Goal: Find specific page/section: Find specific page/section

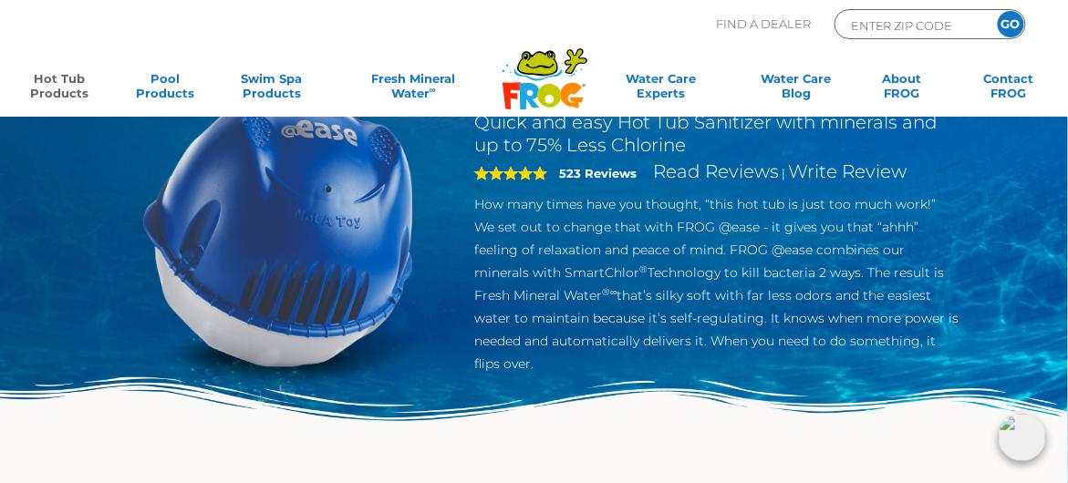
scroll to position [130, 0]
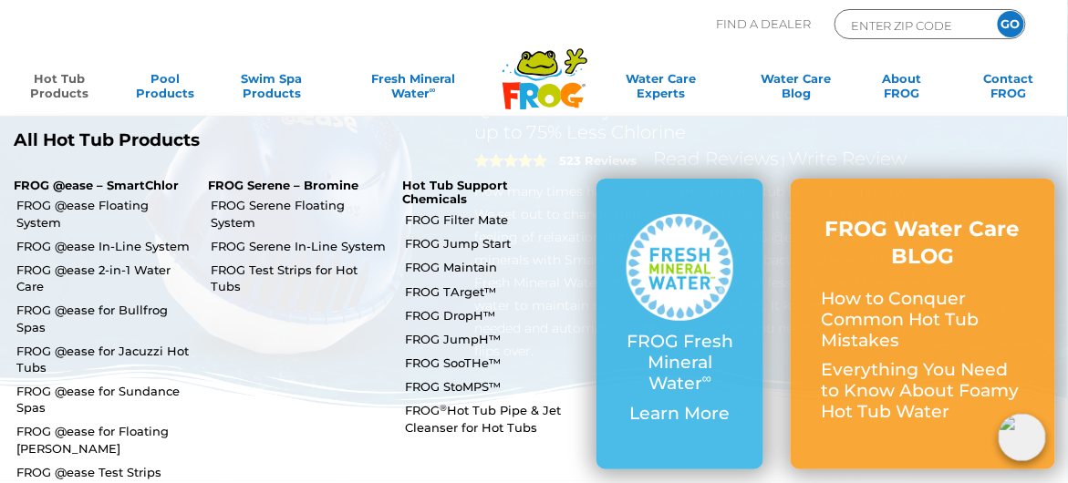
click at [66, 78] on link "Hot Tub Products" at bounding box center [59, 89] width 82 height 36
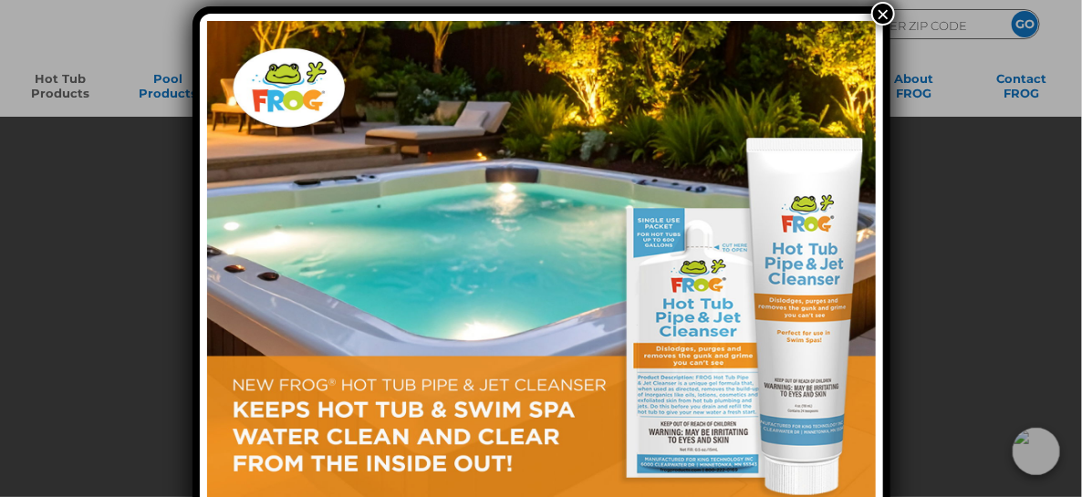
click at [884, 12] on button "×" at bounding box center [883, 14] width 24 height 24
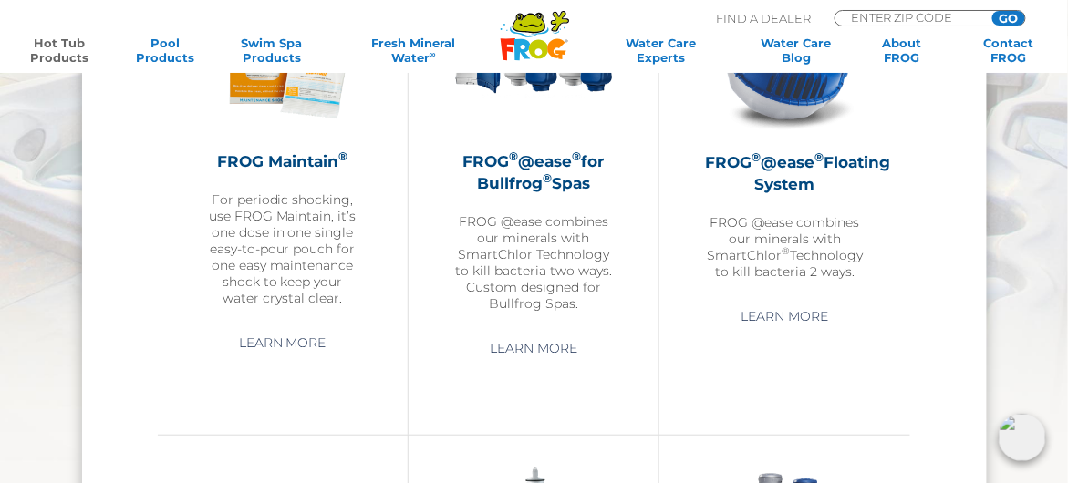
scroll to position [1874, 0]
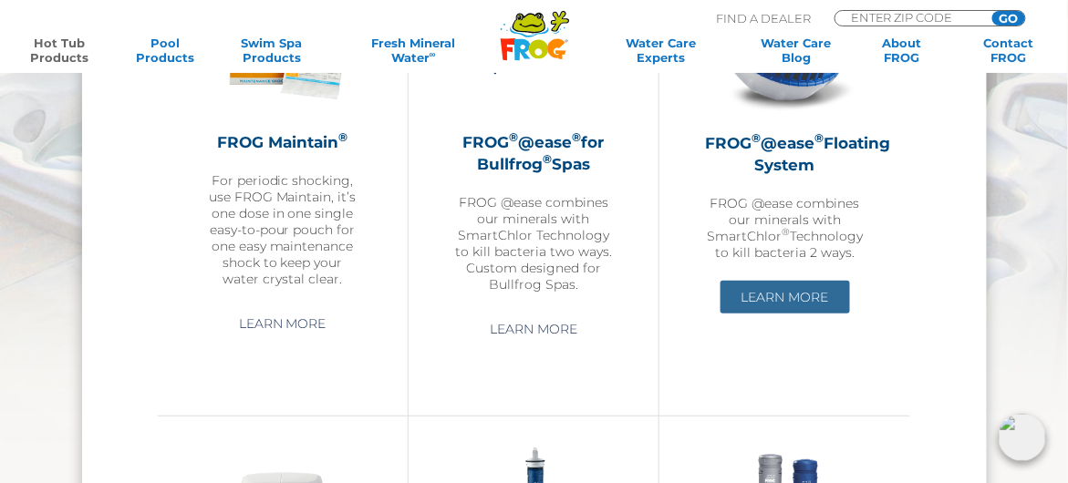
click at [769, 288] on link "Learn More" at bounding box center [786, 297] width 130 height 33
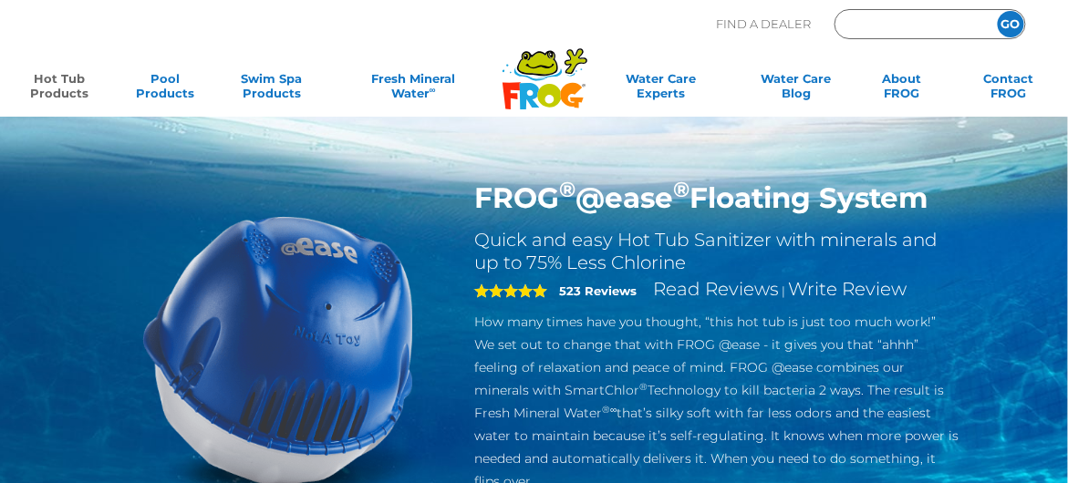
click at [900, 20] on input "Zip Code Form" at bounding box center [910, 25] width 123 height 21
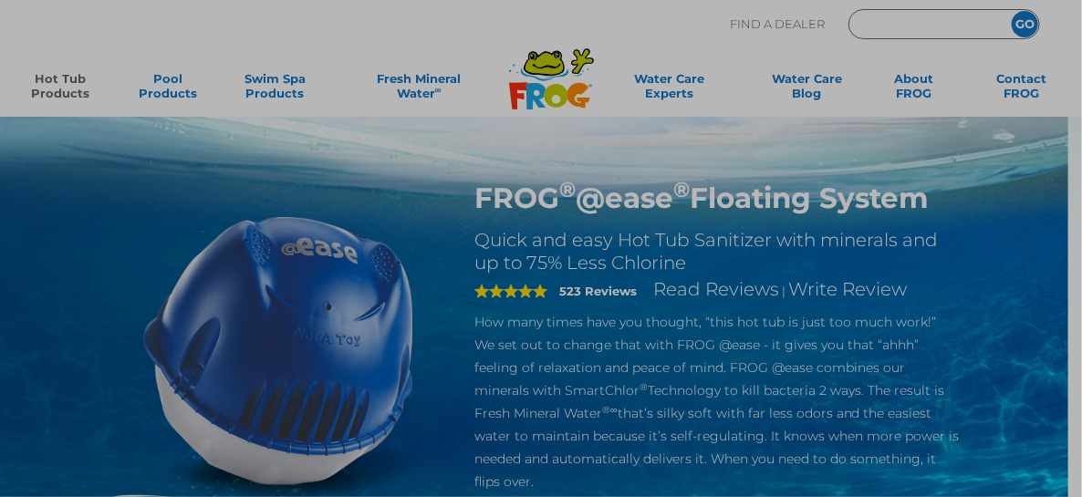
type input "ENTER ZIP CODE"
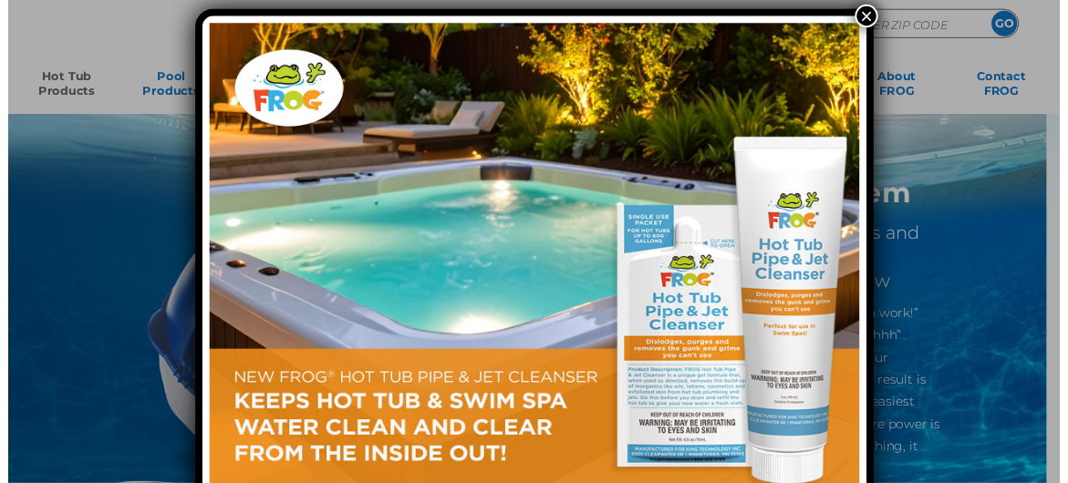
scroll to position [16, 0]
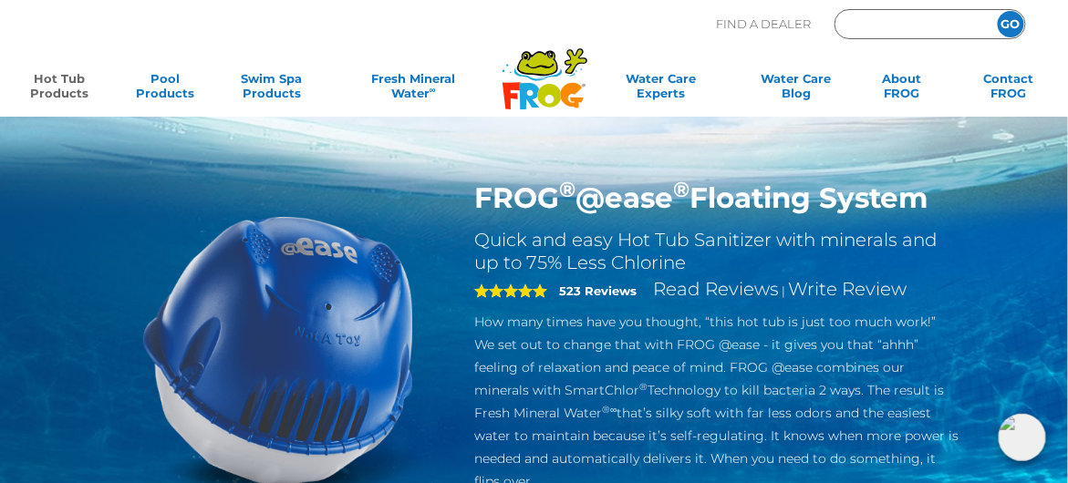
click at [924, 25] on input "Zip Code Form" at bounding box center [910, 25] width 123 height 21
type input "34608"
click at [1012, 16] on input "GO" at bounding box center [1011, 24] width 26 height 26
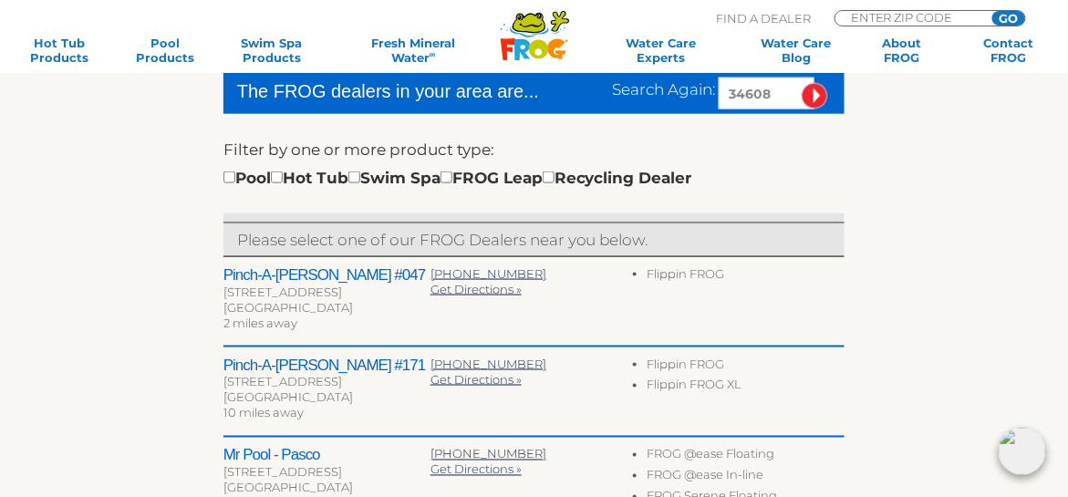
scroll to position [506, 0]
